Goal: Information Seeking & Learning: Learn about a topic

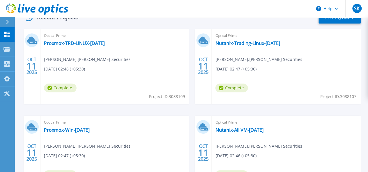
scroll to position [176, 0]
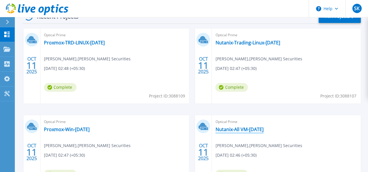
click at [215, 131] on link "Nutanix-All VM-[DATE]" at bounding box center [239, 130] width 48 height 6
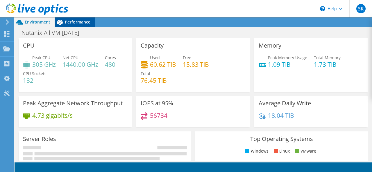
click at [75, 24] on span "Performance" at bounding box center [78, 22] width 26 height 6
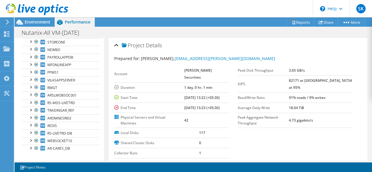
scroll to position [74, 0]
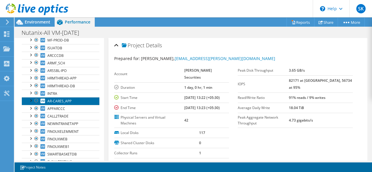
click at [68, 99] on span "AR-CARES_APP" at bounding box center [59, 101] width 24 height 5
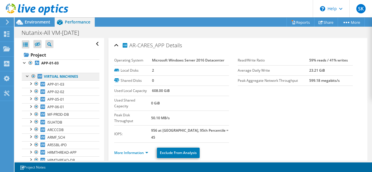
click at [57, 75] on link "Virtual Machines" at bounding box center [61, 77] width 78 height 8
click at [26, 21] on span "Environment" at bounding box center [38, 22] width 26 height 6
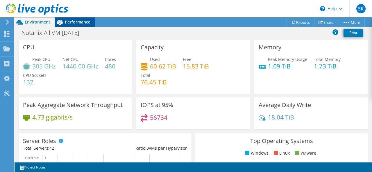
click at [66, 22] on span "Performance" at bounding box center [78, 22] width 26 height 6
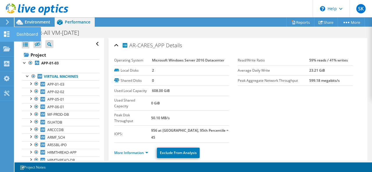
click at [6, 33] on icon at bounding box center [6, 34] width 7 height 6
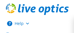
click at [19, 17] on button "Help" at bounding box center [32, 23] width 65 height 13
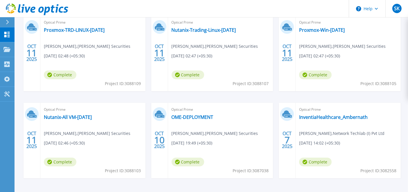
scroll to position [115, 0]
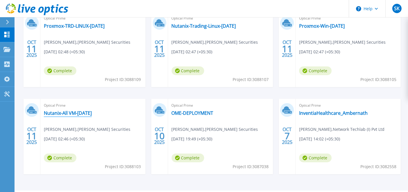
click at [81, 112] on link "Nutanix-All VM-[DATE]" at bounding box center [68, 113] width 48 height 6
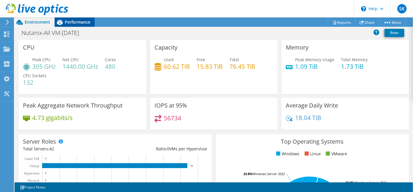
click at [76, 24] on span "Performance" at bounding box center [78, 22] width 26 height 6
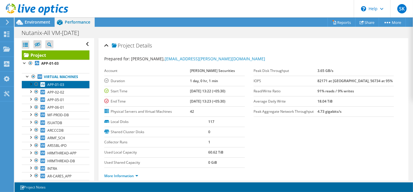
click at [61, 87] on span "APP-01-03" at bounding box center [55, 84] width 17 height 5
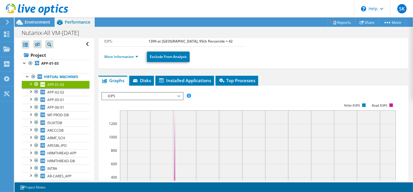
scroll to position [64, 0]
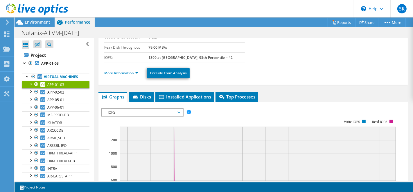
click at [94, 67] on div "APP-01-03 Details Operating System Microsoft Windows Server 2022 Datacenter Loc…" at bounding box center [253, 160] width 319 height 373
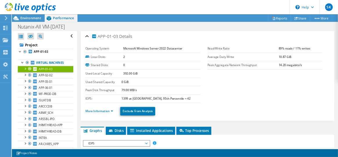
scroll to position [1, 0]
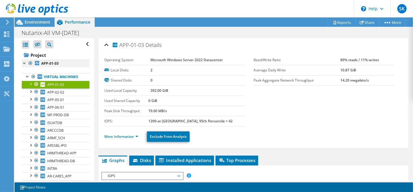
click at [25, 63] on div at bounding box center [25, 63] width 6 height 6
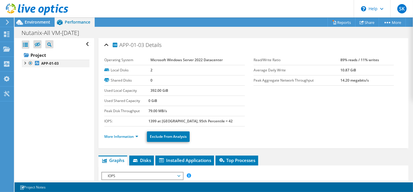
click at [25, 63] on div at bounding box center [25, 63] width 6 height 6
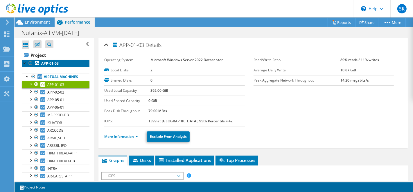
click at [47, 61] on b "APP-01-03" at bounding box center [49, 63] width 17 height 5
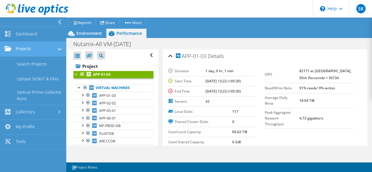
click at [4, 39] on link "Dashboard" at bounding box center [33, 34] width 66 height 15
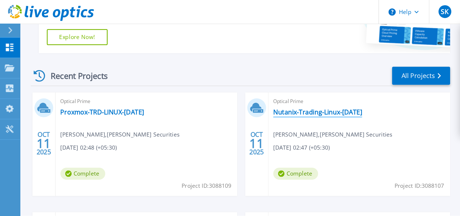
scroll to position [106, 0]
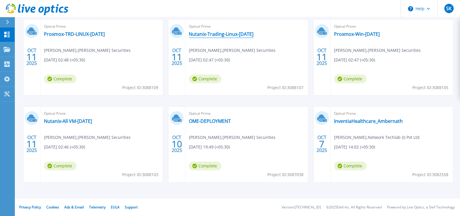
click at [219, 32] on link "Nutanix-Trading-Linux-[DATE]" at bounding box center [221, 34] width 65 height 6
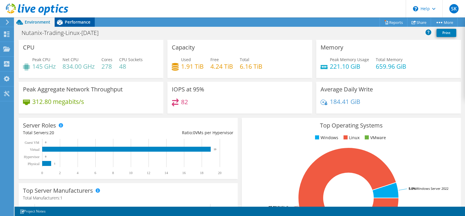
click at [80, 18] on div "Performance" at bounding box center [75, 21] width 40 height 9
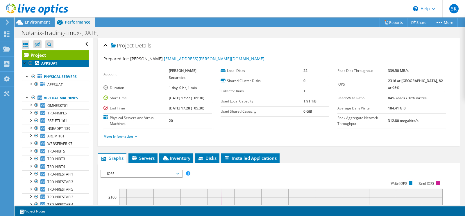
click at [47, 63] on b "APPSUAT" at bounding box center [49, 63] width 16 height 5
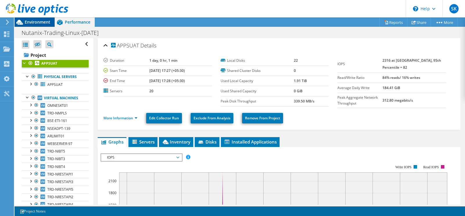
click at [33, 22] on span "Environment" at bounding box center [38, 22] width 26 height 6
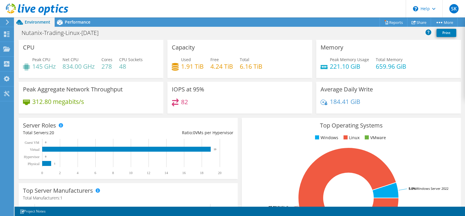
click at [219, 7] on header "SK End User Swapnil Kadam swapnil.kadam@netlabindia.com Network Techlab (I) Pvt…" at bounding box center [232, 8] width 465 height 17
click at [75, 22] on span "Performance" at bounding box center [78, 22] width 26 height 6
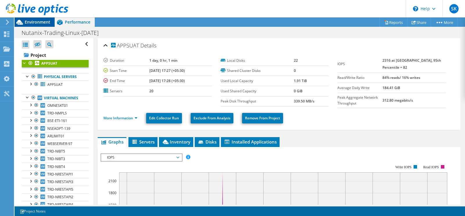
click at [39, 21] on span "Environment" at bounding box center [38, 22] width 26 height 6
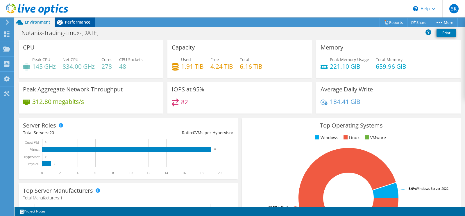
click at [68, 22] on span "Performance" at bounding box center [78, 22] width 26 height 6
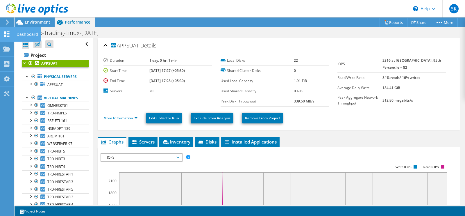
click at [4, 37] on div at bounding box center [6, 35] width 7 height 6
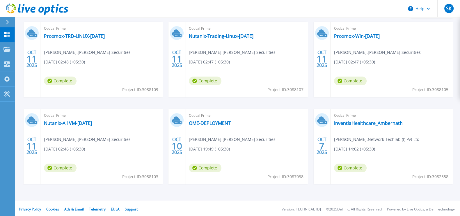
scroll to position [106, 0]
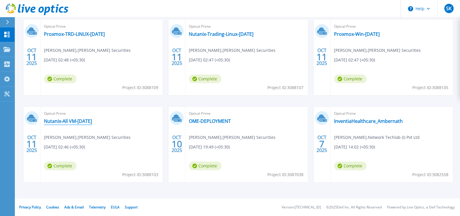
click at [62, 121] on link "Nutanix-All VM-[DATE]" at bounding box center [68, 121] width 48 height 6
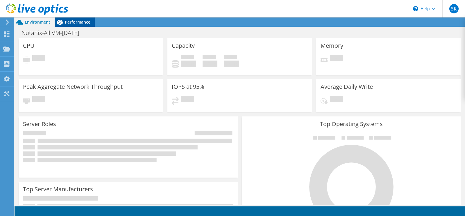
click at [83, 21] on span "Performance" at bounding box center [78, 22] width 26 height 6
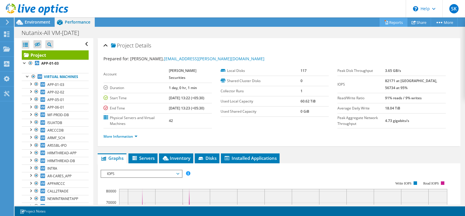
click at [395, 23] on link "Reports" at bounding box center [394, 22] width 28 height 9
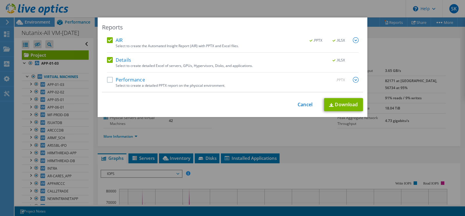
click at [103, 40] on div "AIR .PPTX .XLSX Select to create the Automated Insight Report (AIR) with PPTX a…" at bounding box center [232, 64] width 261 height 55
click at [110, 41] on label "AIR" at bounding box center [115, 40] width 16 height 6
click at [0, 0] on input "AIR" at bounding box center [0, 0] width 0 height 0
click at [347, 105] on link "Download" at bounding box center [343, 104] width 39 height 13
click at [304, 103] on link "Cancel" at bounding box center [305, 105] width 15 height 6
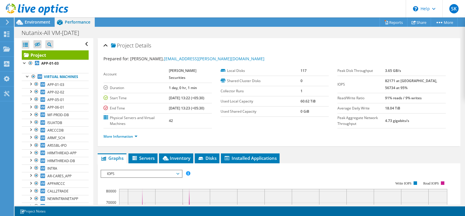
drag, startPoint x: 462, startPoint y: 82, endPoint x: 461, endPoint y: 103, distance: 21.5
click at [461, 103] on article "Project Details Prepared for: Hemant Gandhi, hemantgandhi@rathi.com Account Ana…" at bounding box center [279, 121] width 372 height 166
click at [54, 87] on span "APP-01-03" at bounding box center [55, 84] width 17 height 5
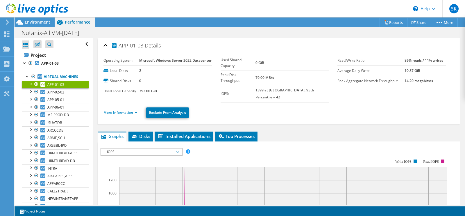
click at [145, 155] on span "IOPS" at bounding box center [141, 151] width 75 height 7
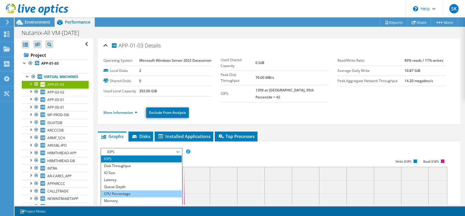
click at [137, 197] on li "CPU Percentage" at bounding box center [141, 193] width 81 height 7
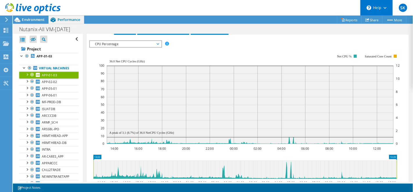
scroll to position [102, 0]
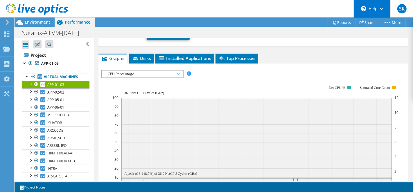
click at [224, 84] on rect at bounding box center [255, 136] width 287 height 116
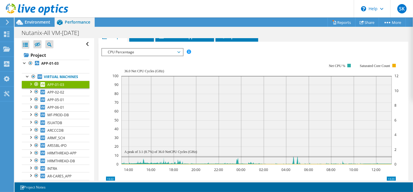
scroll to position [141, 0]
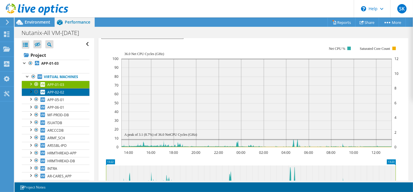
click at [52, 94] on span "APP-02-02" at bounding box center [55, 92] width 17 height 5
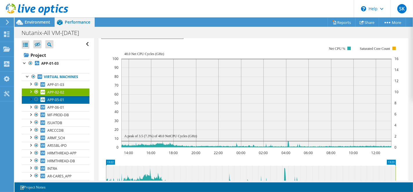
click at [74, 103] on link "APP-05-01" at bounding box center [56, 100] width 68 height 8
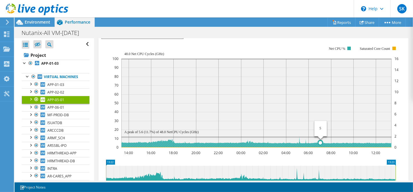
scroll to position [13, 0]
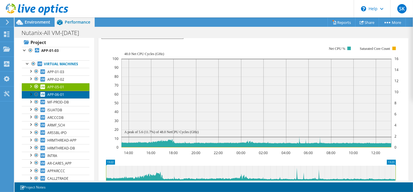
click at [48, 97] on span "APP-06-01" at bounding box center [55, 94] width 17 height 5
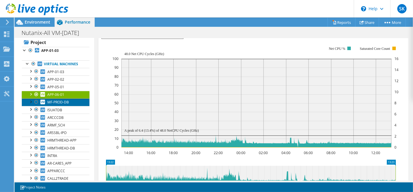
click at [65, 103] on link "MF-PROD-DB" at bounding box center [56, 102] width 68 height 8
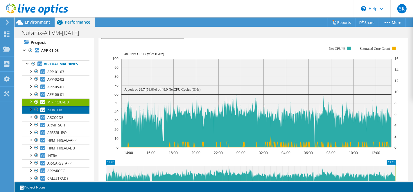
click at [62, 113] on link "ISUATDB" at bounding box center [56, 110] width 68 height 8
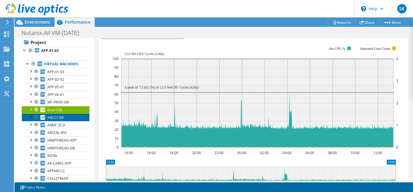
click at [56, 120] on span "ARCCCDB" at bounding box center [55, 117] width 16 height 5
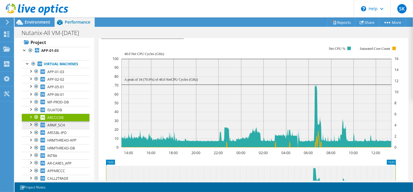
click at [33, 125] on div at bounding box center [31, 124] width 6 height 6
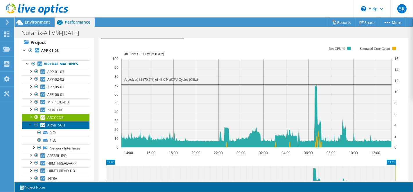
click at [61, 127] on span "ARMF_SCH" at bounding box center [56, 124] width 18 height 5
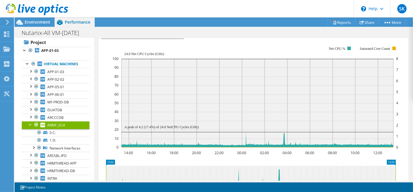
click at [28, 127] on div at bounding box center [31, 124] width 6 height 6
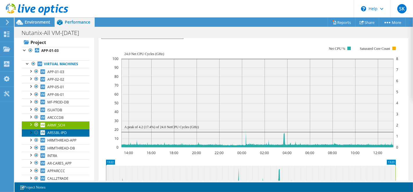
click at [62, 133] on link "ARSSBL-IPO" at bounding box center [56, 133] width 68 height 8
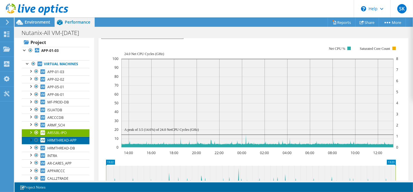
click at [71, 141] on link "HRMTHREAD-APP" at bounding box center [56, 140] width 68 height 8
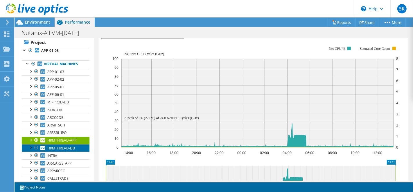
click at [71, 150] on span "HRMTHREAD-DB" at bounding box center [61, 147] width 28 height 5
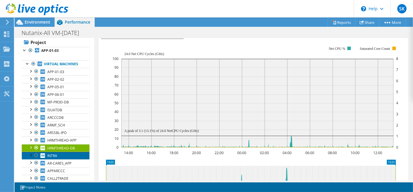
click at [57, 158] on span "INTRA" at bounding box center [52, 155] width 10 height 5
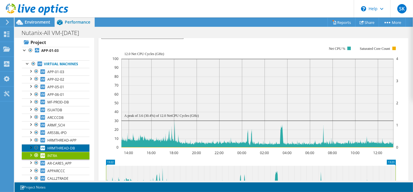
click at [63, 150] on span "HRMTHREAD-DB" at bounding box center [61, 147] width 28 height 5
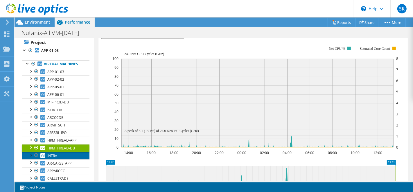
click at [58, 159] on link "INTRA" at bounding box center [56, 155] width 68 height 8
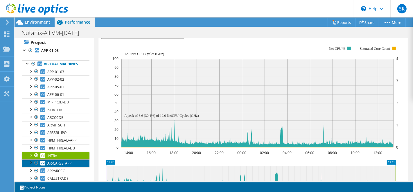
click at [67, 165] on span "AR-CARES_APP" at bounding box center [59, 162] width 24 height 5
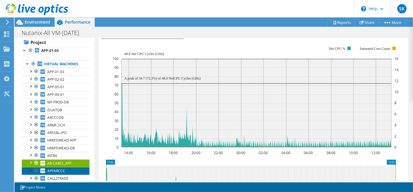
click at [54, 173] on span "APPARCCC" at bounding box center [56, 170] width 18 height 5
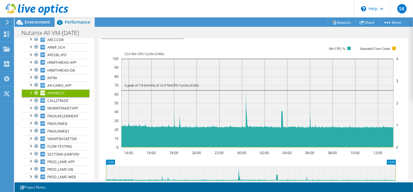
scroll to position [103, 0]
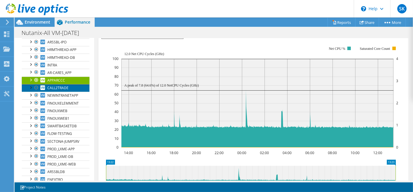
click at [61, 90] on span "CALL2TRADE" at bounding box center [57, 87] width 21 height 5
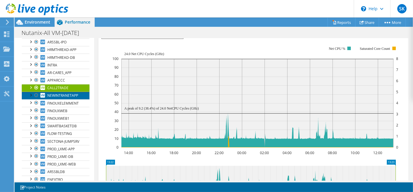
click at [69, 99] on link "NEWINTRANETAPP" at bounding box center [56, 96] width 68 height 8
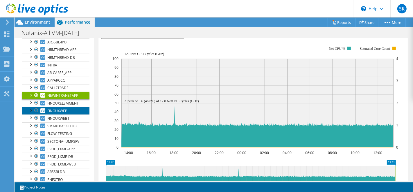
click at [79, 112] on link "FINOUXWEB" at bounding box center [56, 111] width 68 height 8
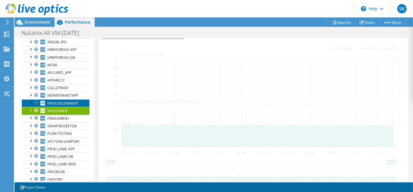
click at [77, 106] on span "FINOUXELEMMENT" at bounding box center [62, 103] width 31 height 5
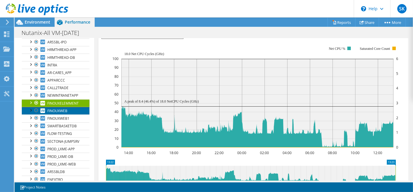
click at [61, 113] on span "FINOUXWEB" at bounding box center [57, 110] width 20 height 5
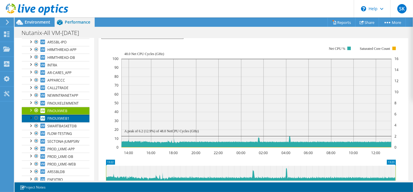
click at [51, 119] on link "FINOUXWEB1" at bounding box center [56, 118] width 68 height 8
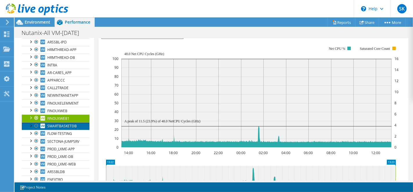
click at [72, 128] on span "SMARTBASKETDB" at bounding box center [61, 125] width 29 height 5
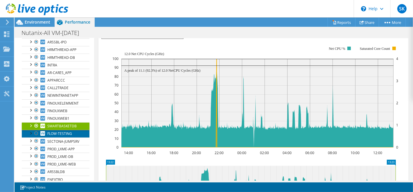
click at [61, 134] on span "FLOW-TESTING" at bounding box center [59, 133] width 25 height 5
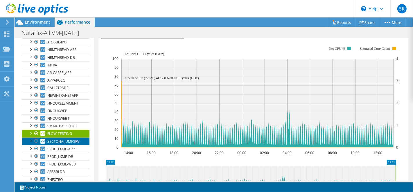
click at [58, 144] on span "SECTONA-JUMPSRV" at bounding box center [63, 141] width 32 height 5
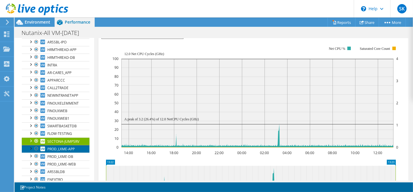
click at [60, 151] on span "PROD_LXME-APP" at bounding box center [60, 148] width 27 height 5
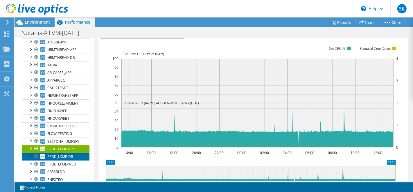
click at [58, 159] on span "PROD_LXME-DB" at bounding box center [60, 156] width 26 height 5
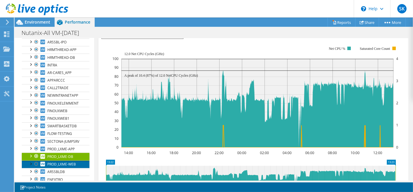
click at [62, 166] on span "PROD_LXME-WEB" at bounding box center [61, 163] width 28 height 5
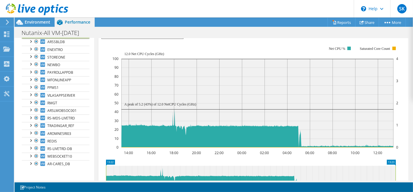
scroll to position [219, 0]
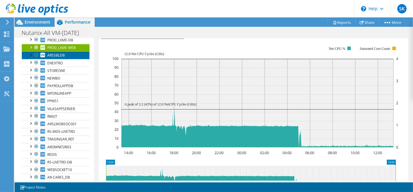
click at [64, 58] on span "ARSSBLDB" at bounding box center [55, 55] width 17 height 5
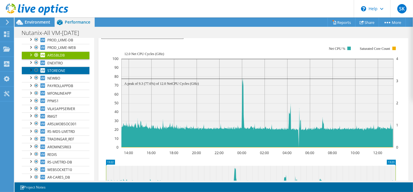
click at [55, 74] on link "STOREONE" at bounding box center [56, 71] width 68 height 8
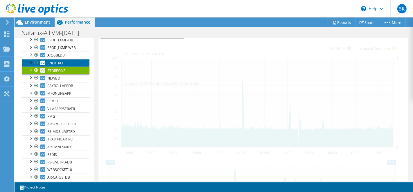
click at [56, 67] on link "ENEXTRO" at bounding box center [56, 63] width 68 height 8
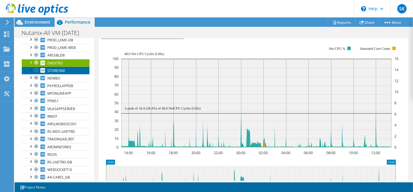
click at [69, 74] on link "STOREONE" at bounding box center [56, 71] width 68 height 8
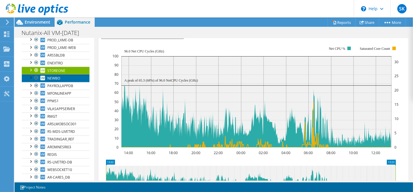
click at [63, 82] on link "NEWBO" at bounding box center [56, 78] width 68 height 8
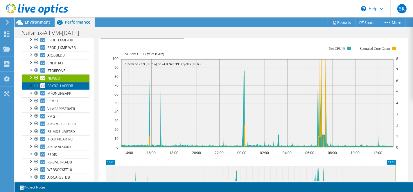
click at [60, 88] on span "PAYROLLAPPDB" at bounding box center [60, 85] width 26 height 5
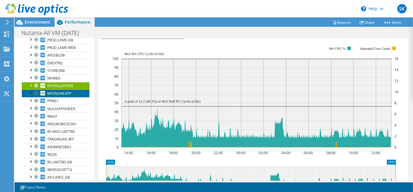
click at [65, 97] on link "MFONLINEAPP" at bounding box center [56, 94] width 68 height 8
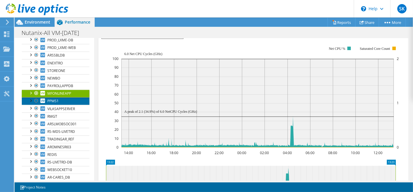
click at [60, 105] on link "PPMS1" at bounding box center [56, 101] width 68 height 8
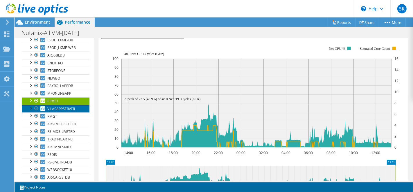
click at [60, 111] on span "VILASAPPSERVER" at bounding box center [61, 108] width 28 height 5
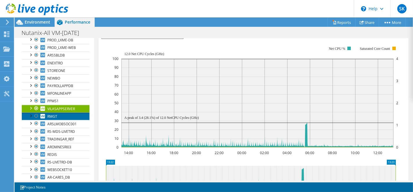
click at [77, 120] on link "RMGT" at bounding box center [56, 116] width 68 height 8
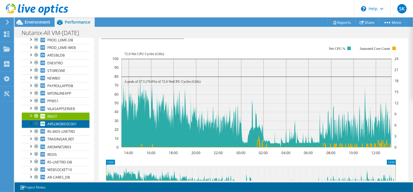
click at [63, 126] on span "ARSLMOBSOC001" at bounding box center [61, 123] width 29 height 5
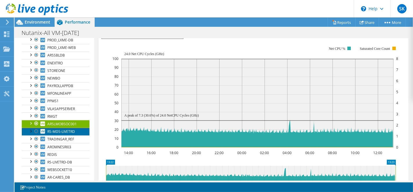
click at [64, 134] on span "RS-MDS-LIVETRD" at bounding box center [61, 131] width 28 height 5
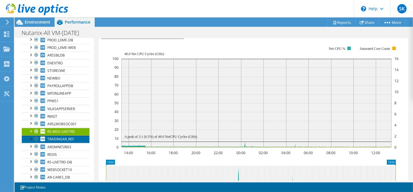
click at [56, 141] on span "TRADINGAR_REF" at bounding box center [60, 138] width 27 height 5
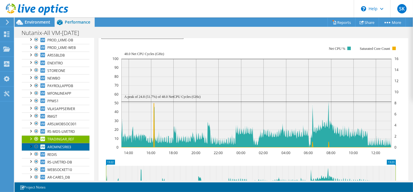
click at [59, 149] on span "AROMNESRI03" at bounding box center [59, 146] width 24 height 5
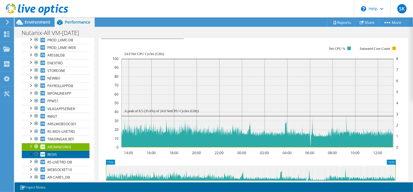
click at [51, 157] on span "REDIS" at bounding box center [52, 154] width 10 height 5
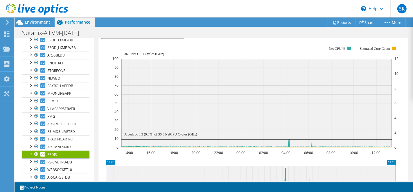
click at [60, 158] on link "REDIS" at bounding box center [56, 154] width 68 height 8
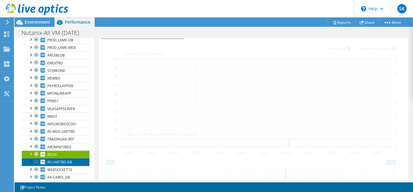
click at [59, 164] on span "RS-LIVETRD-DB" at bounding box center [59, 161] width 25 height 5
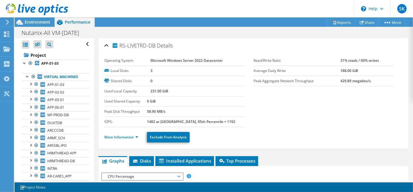
scroll to position [141, 0]
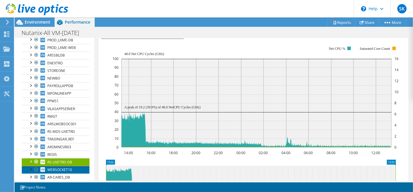
click at [57, 172] on span "WEBSOCKET10" at bounding box center [59, 169] width 25 height 5
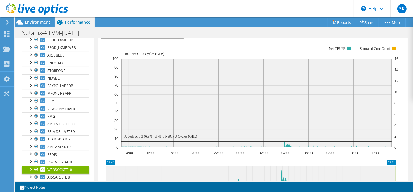
scroll to position [240, 0]
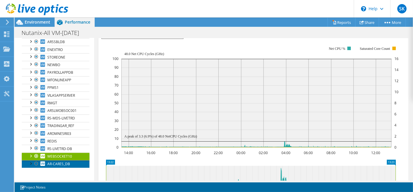
click at [60, 163] on span "AR-CARES_DB" at bounding box center [58, 163] width 23 height 5
